Goal: Information Seeking & Learning: Check status

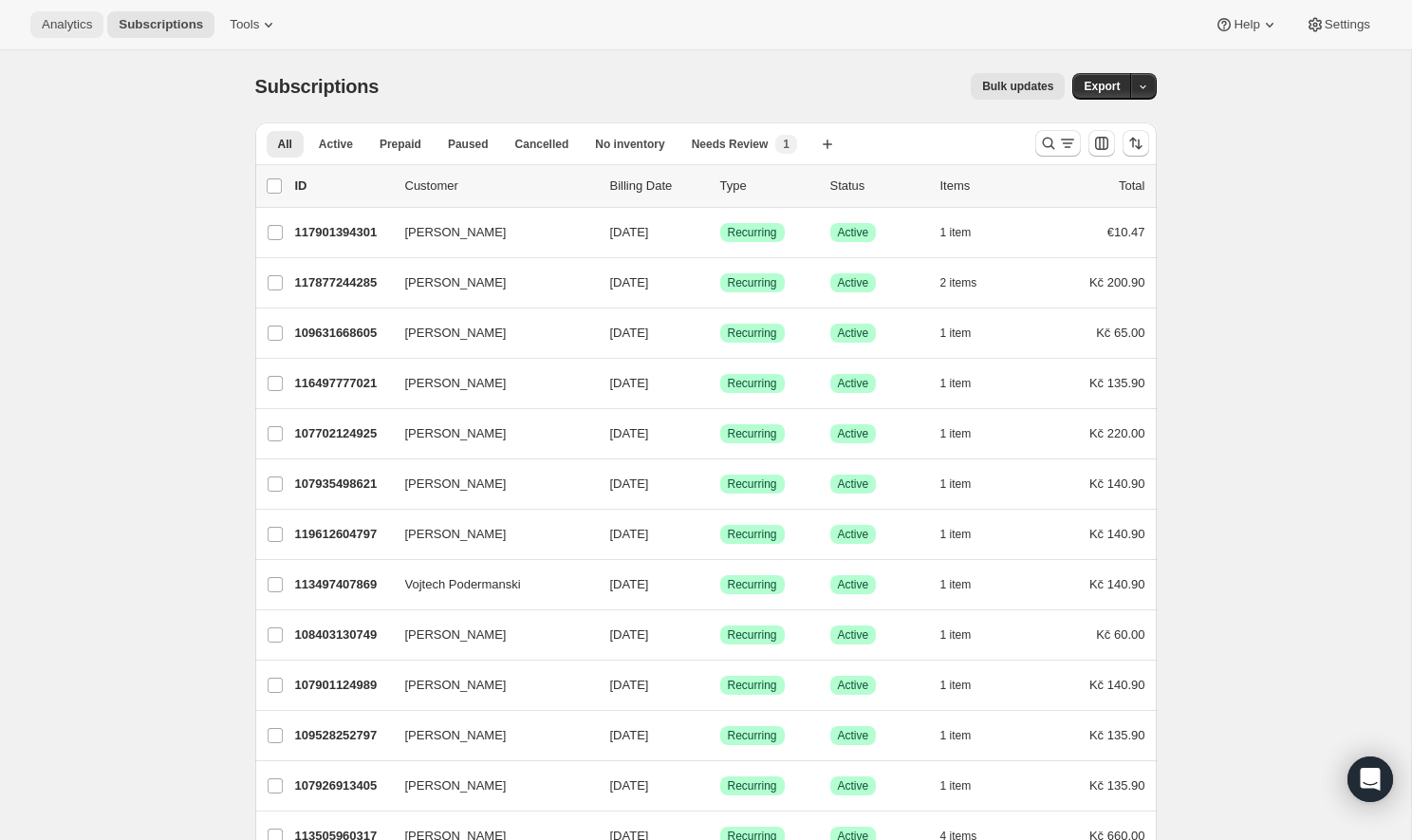
click at [59, 22] on span "Analytics" at bounding box center [66, 24] width 50 height 16
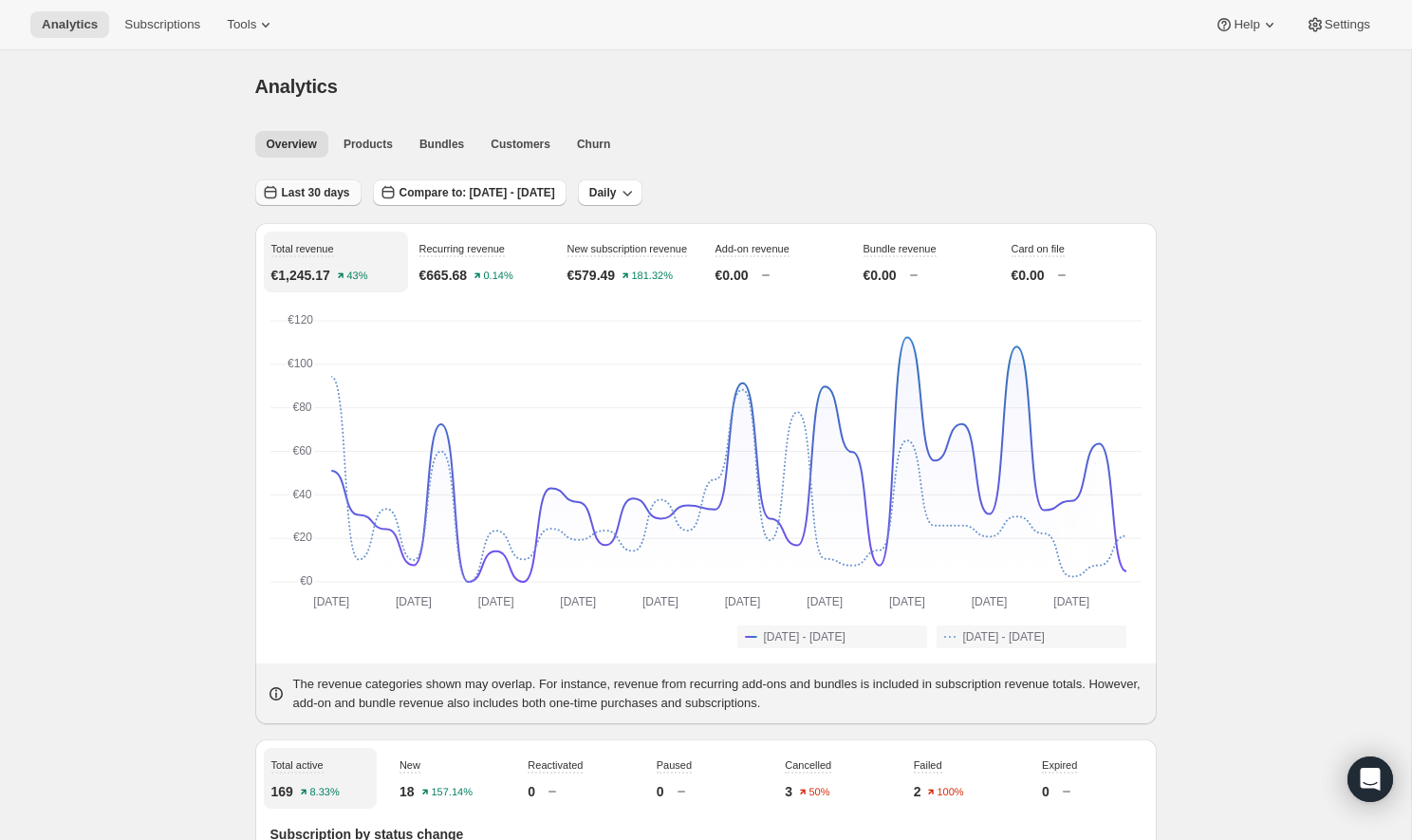
click at [317, 196] on span "Last 30 days" at bounding box center [316, 193] width 68 height 16
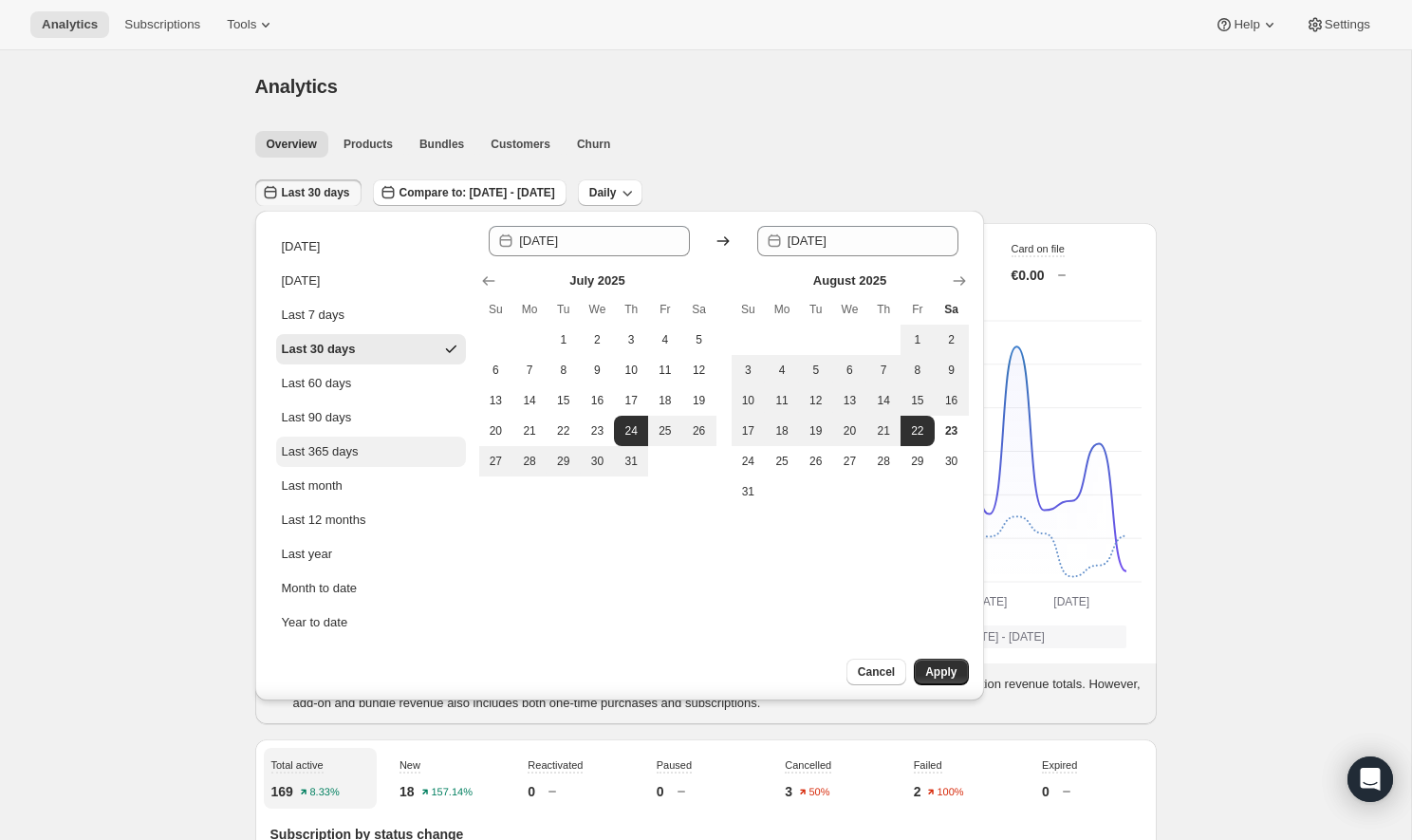
click at [339, 460] on div "Last 365 days" at bounding box center [320, 451] width 77 height 19
type input "[DATE]"
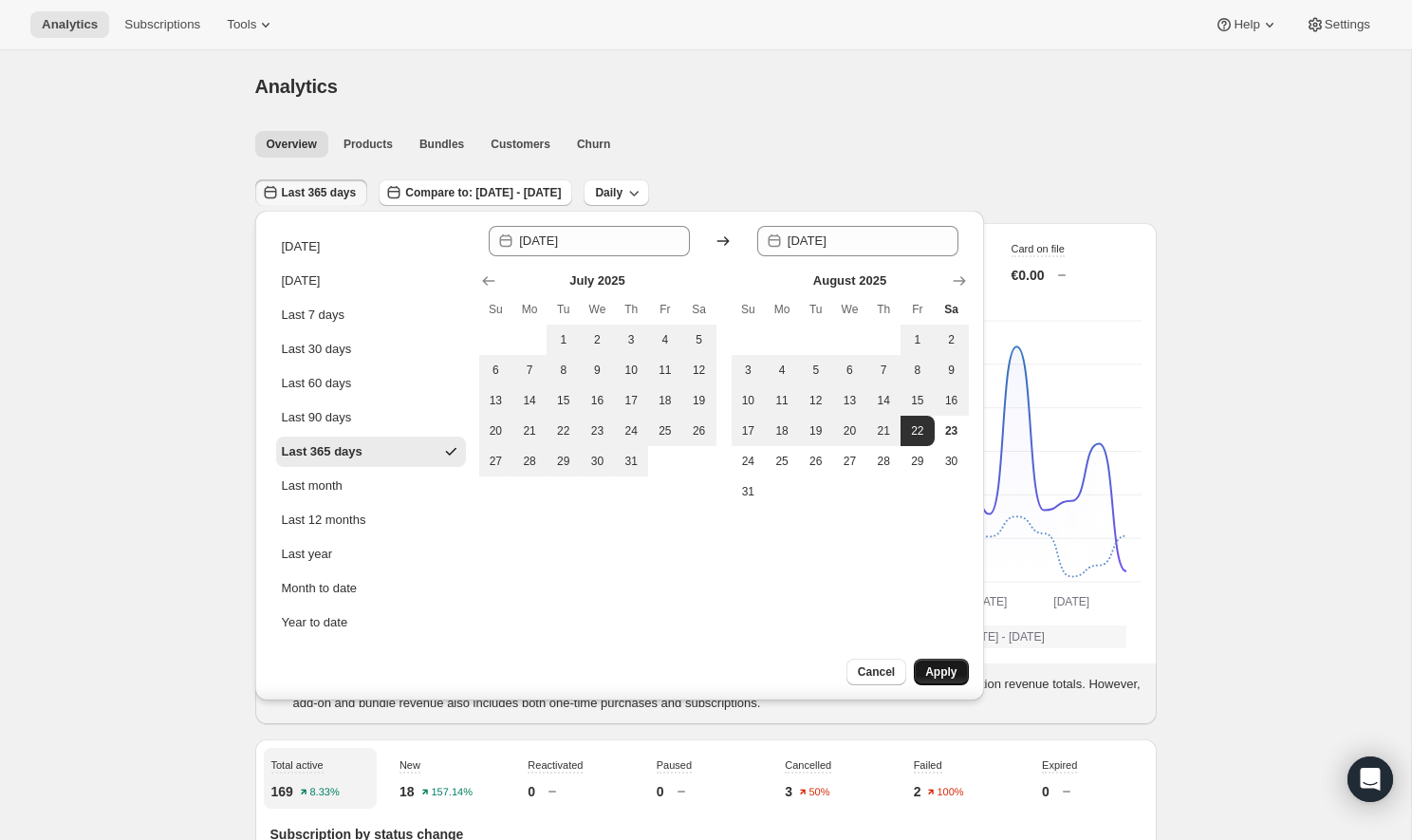
click at [933, 678] on span "Apply" at bounding box center [941, 672] width 31 height 16
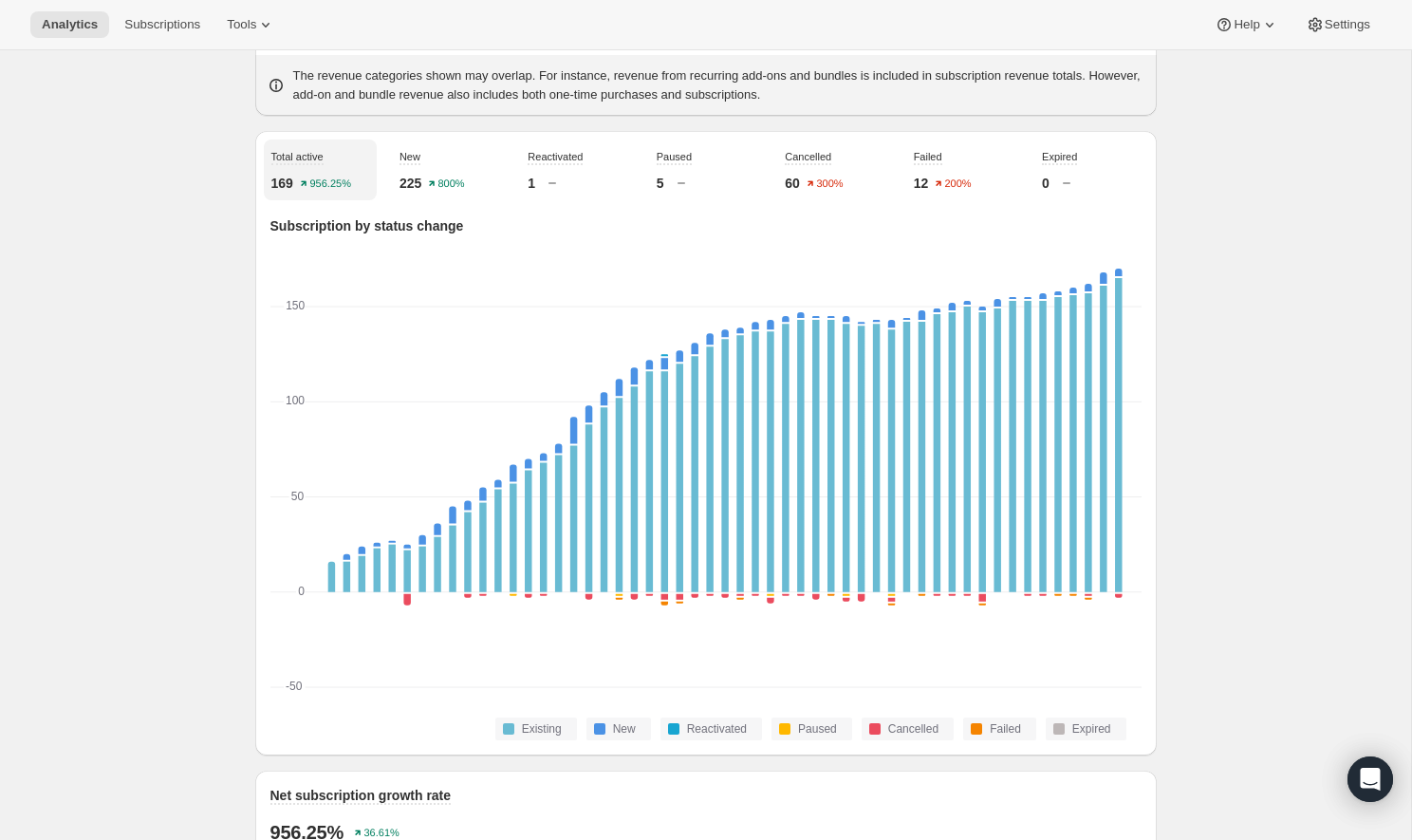
scroll to position [616, 0]
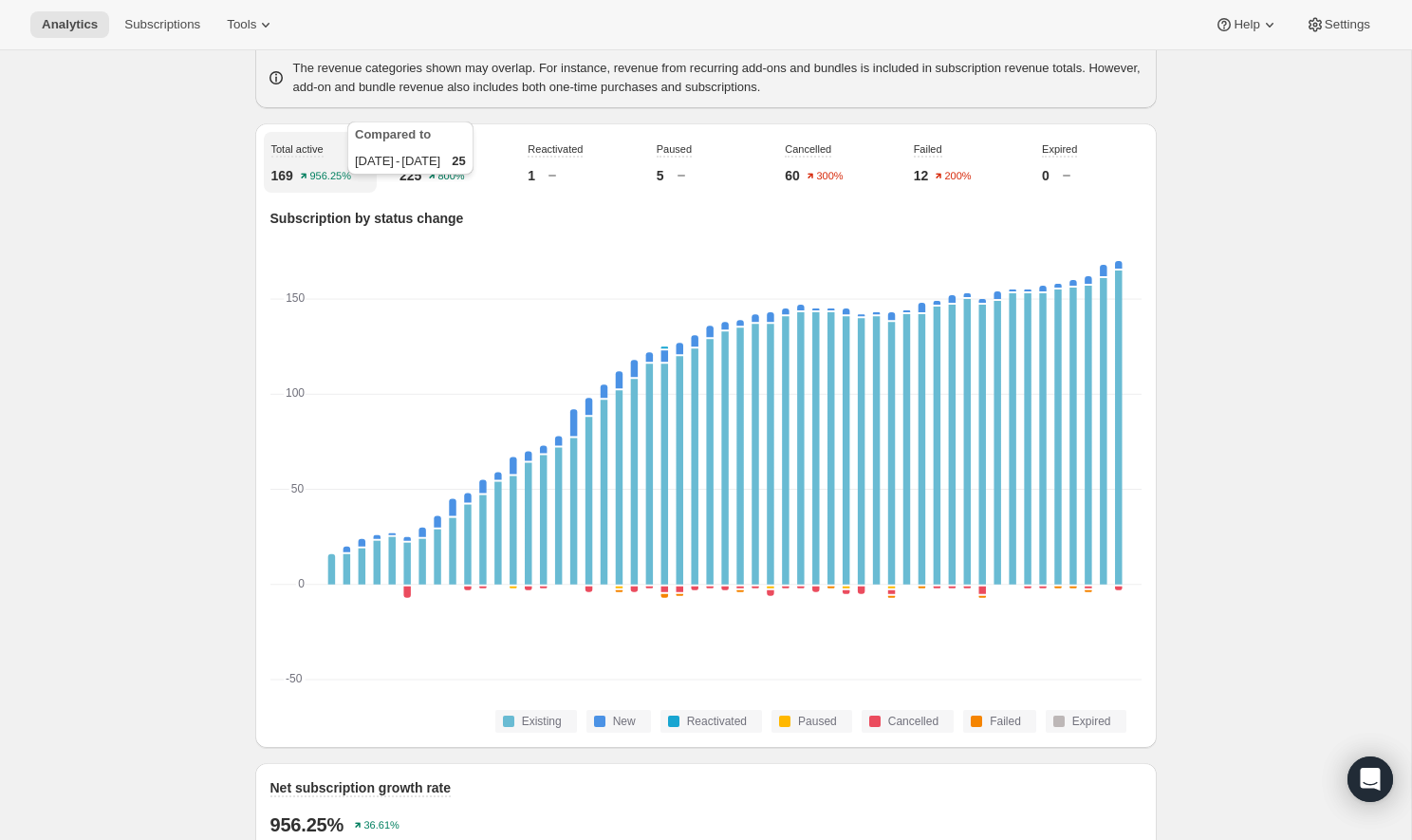
click at [443, 182] on text "800%" at bounding box center [451, 177] width 26 height 12
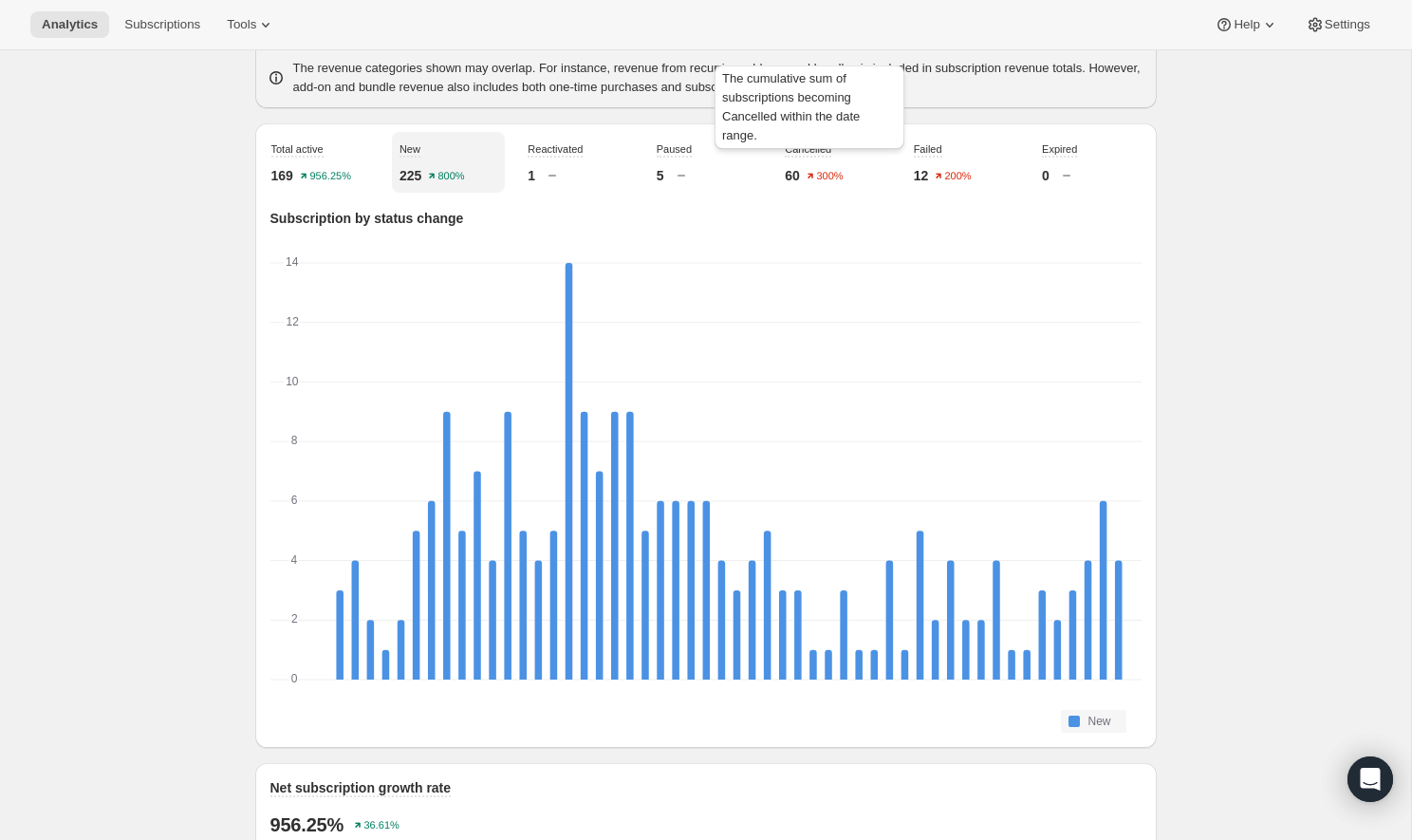
click at [826, 157] on span "Cancelled" at bounding box center [808, 150] width 47 height 16
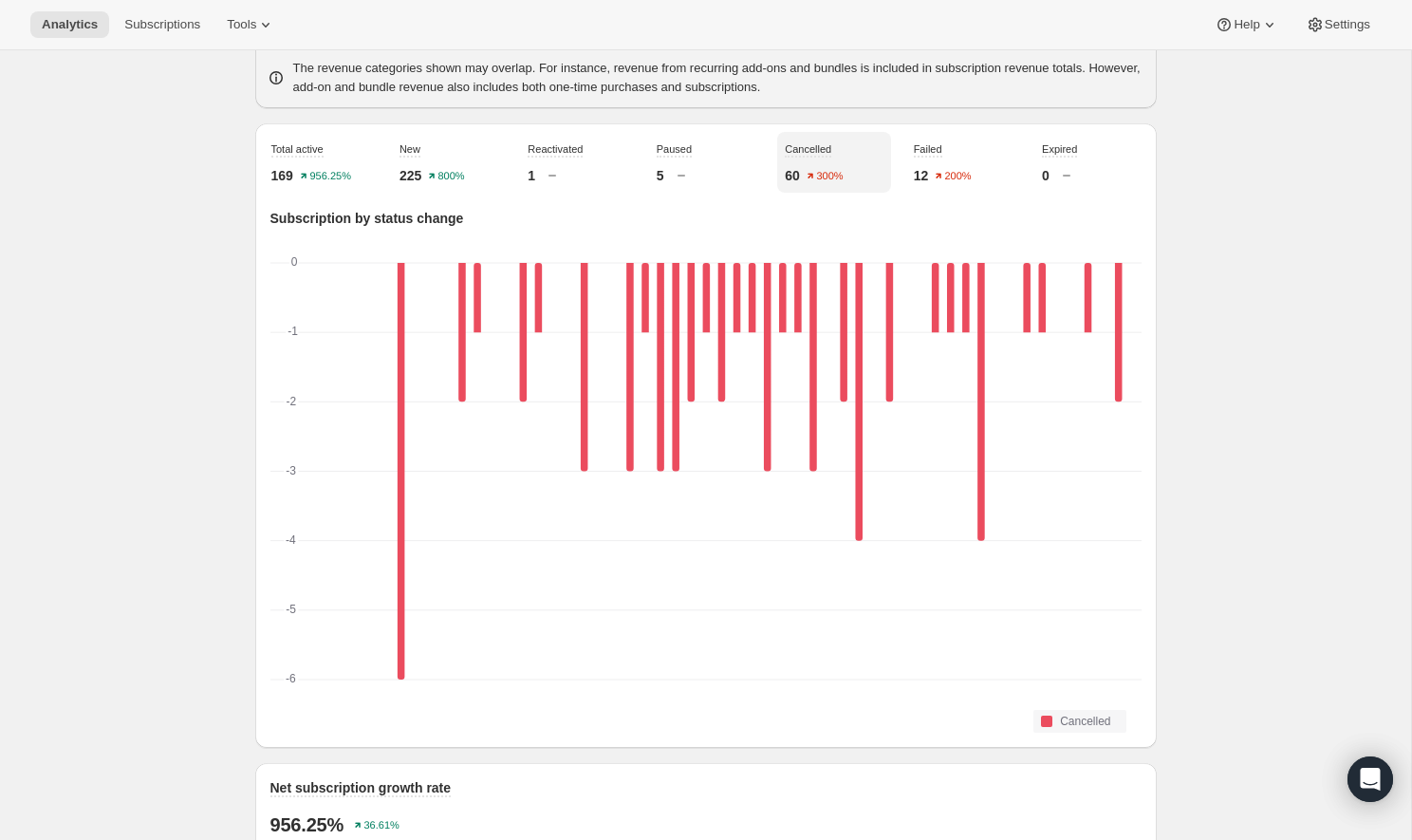
click at [940, 185] on div "12 200%" at bounding box center [962, 175] width 98 height 19
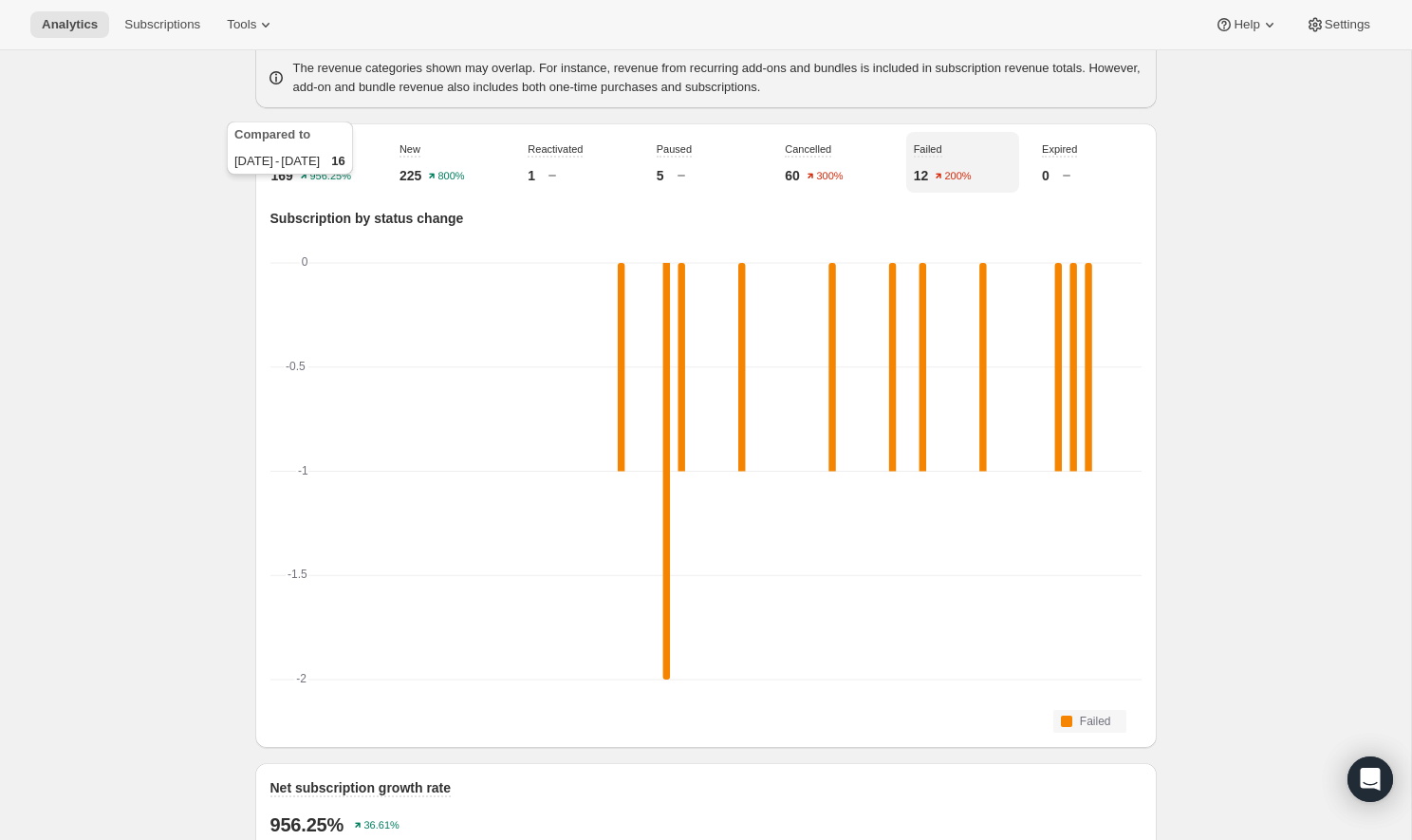
click at [305, 183] on icon "956.25%" at bounding box center [329, 176] width 56 height 16
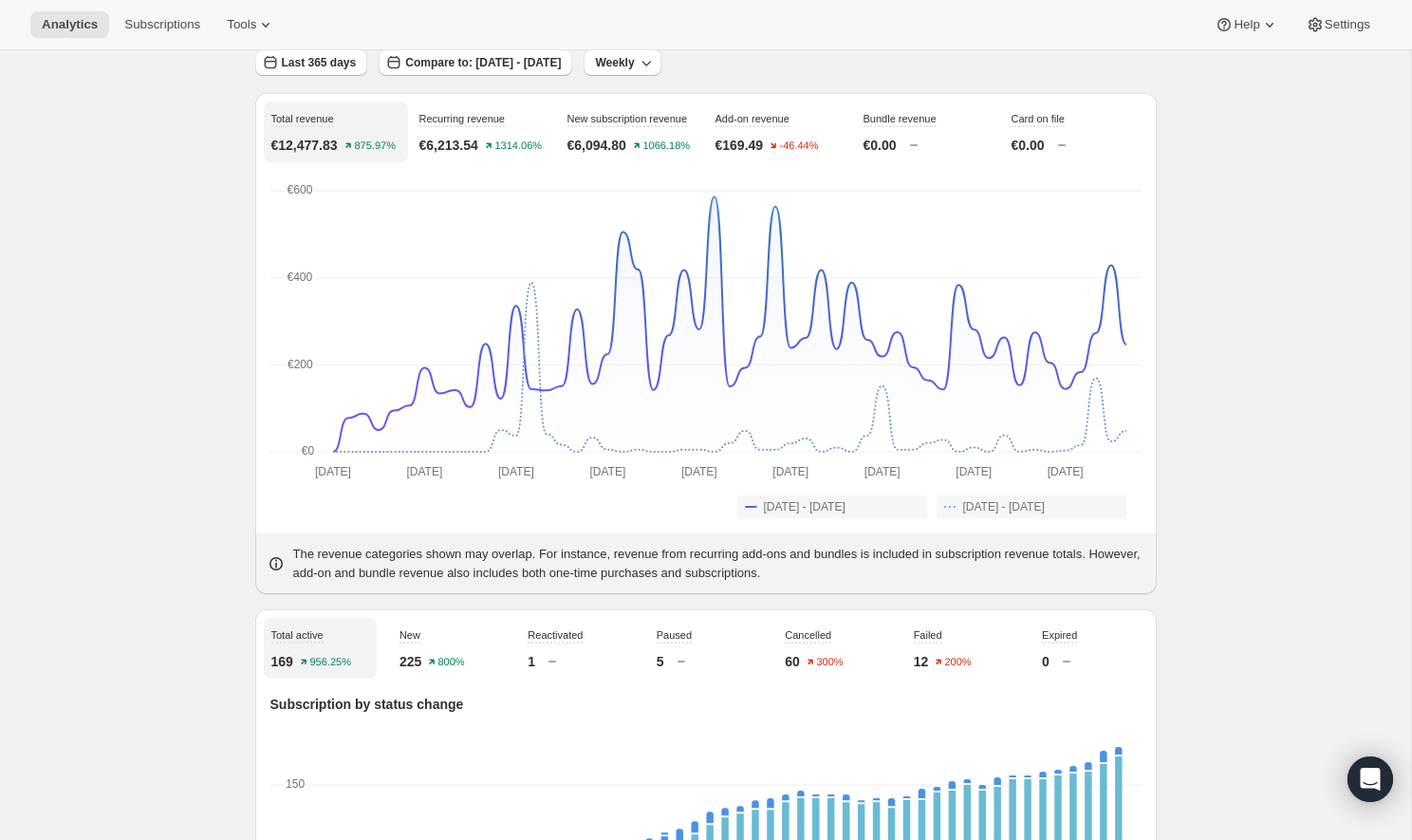
scroll to position [0, 0]
